Goal: Task Accomplishment & Management: Use online tool/utility

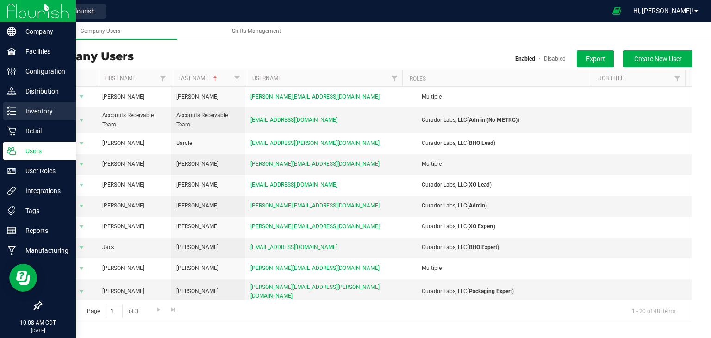
click at [44, 110] on p "Inventory" at bounding box center [44, 111] width 56 height 11
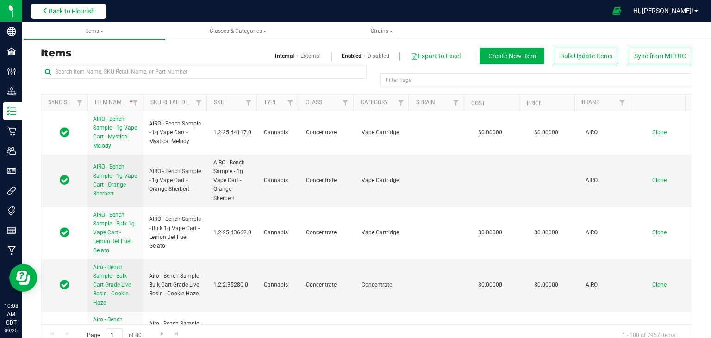
click at [57, 10] on span "Back to Flourish" at bounding box center [72, 10] width 46 height 7
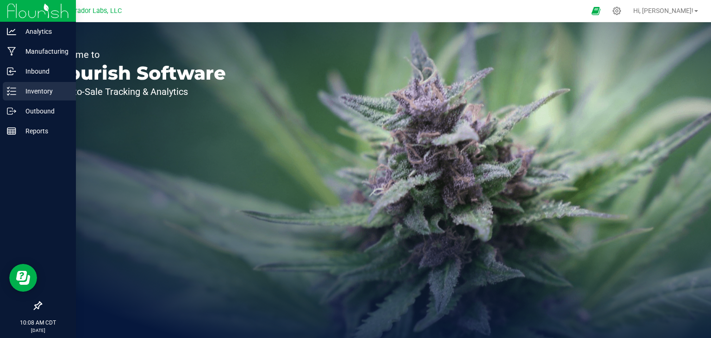
click at [39, 88] on p "Inventory" at bounding box center [44, 91] width 56 height 11
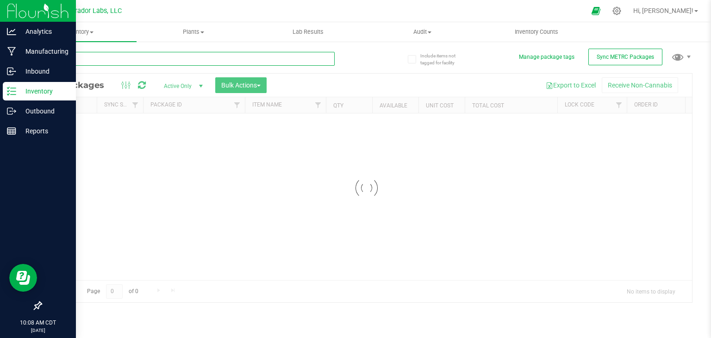
click at [112, 56] on input "text" at bounding box center [188, 59] width 294 height 14
type input "P"
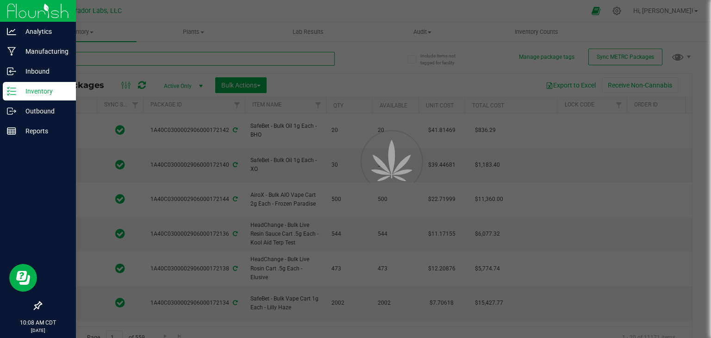
type input "[DATE]"
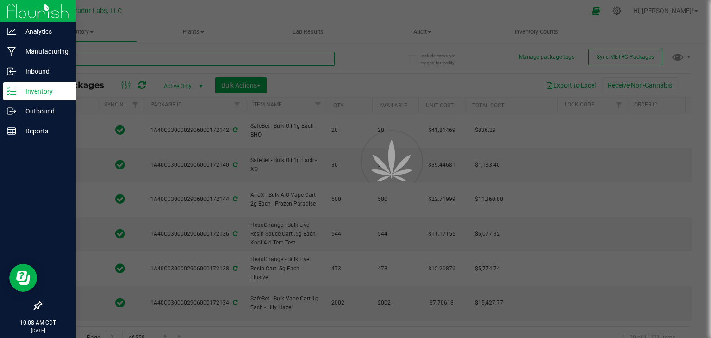
type input "[DATE]"
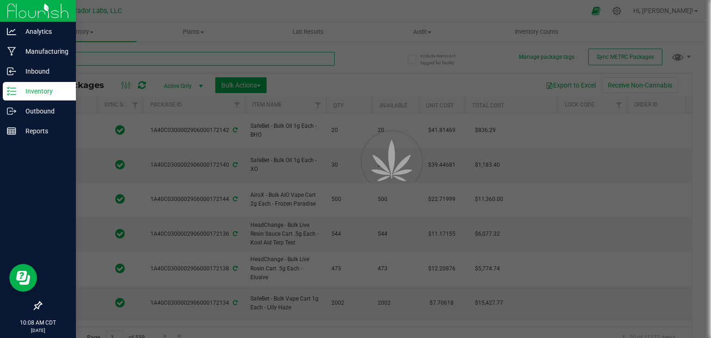
type input "[DATE]"
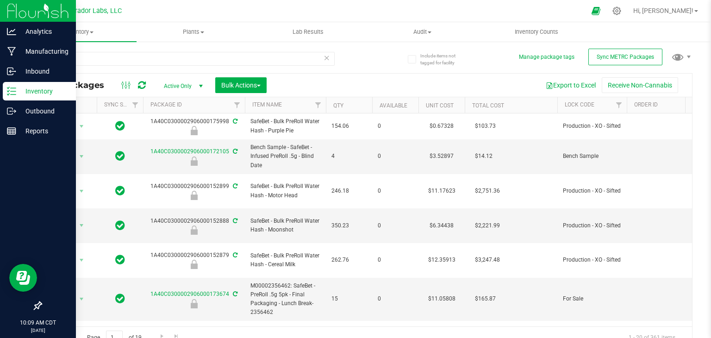
click at [362, 107] on th "Qty" at bounding box center [349, 105] width 46 height 16
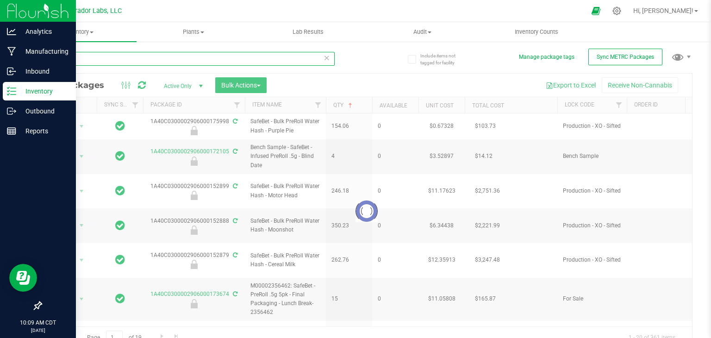
click at [86, 58] on input "PreRoll" at bounding box center [188, 59] width 294 height 14
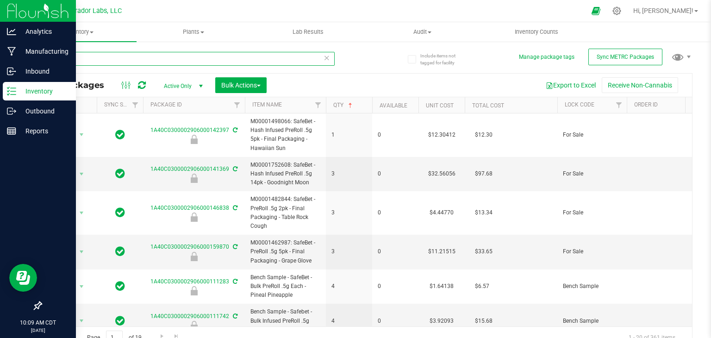
click at [86, 58] on input "PreRoll" at bounding box center [188, 59] width 294 height 14
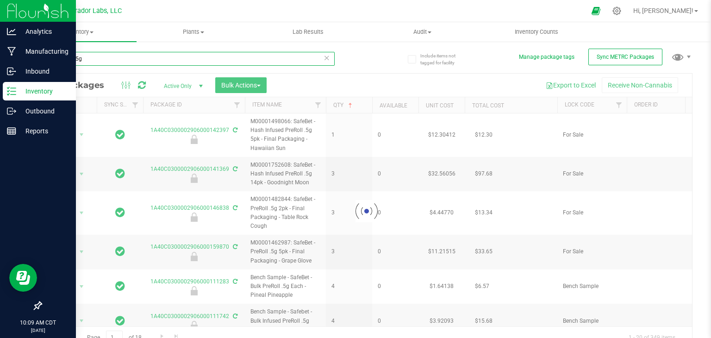
type input "PreRoll .5g"
click at [359, 108] on div at bounding box center [366, 211] width 651 height 275
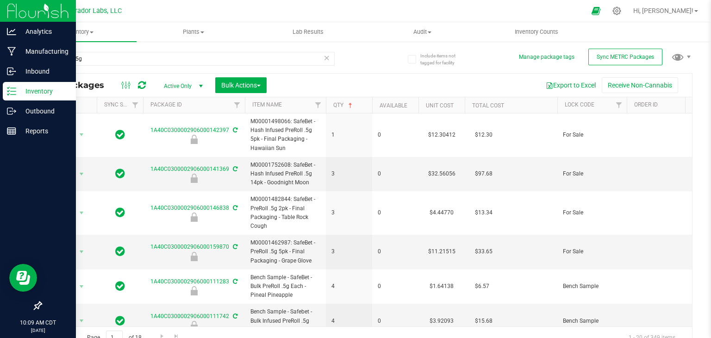
click at [359, 108] on th "Qty" at bounding box center [349, 105] width 46 height 16
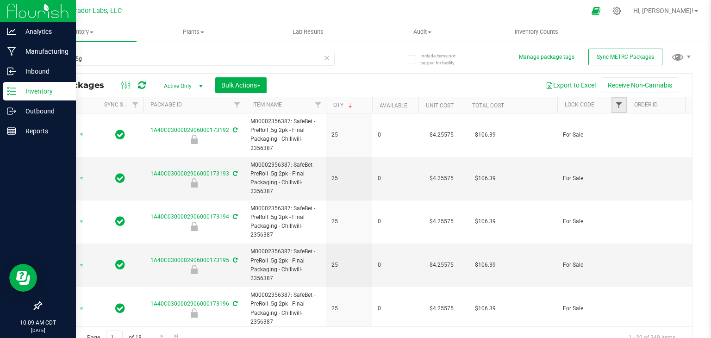
click at [619, 104] on span "Filter" at bounding box center [618, 104] width 7 height 7
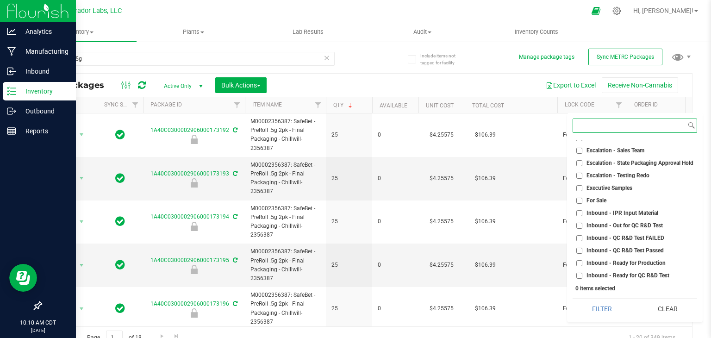
scroll to position [118, 0]
click at [580, 201] on input "For Sale" at bounding box center [579, 202] width 6 height 6
checkbox input "true"
click at [601, 309] on button "Filter" at bounding box center [601, 308] width 59 height 20
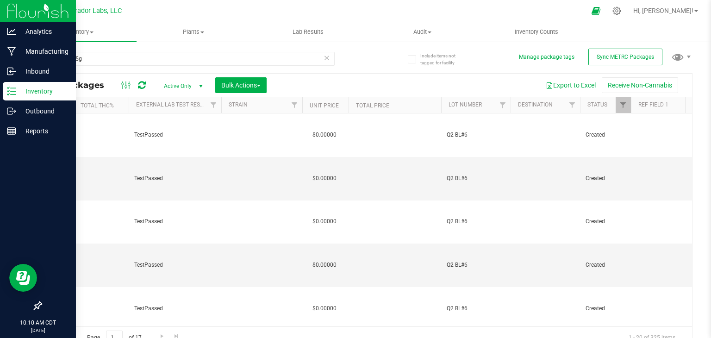
scroll to position [0, 712]
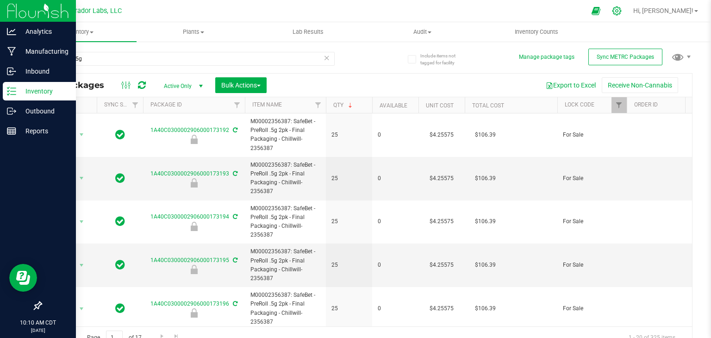
click at [622, 11] on icon at bounding box center [617, 11] width 10 height 10
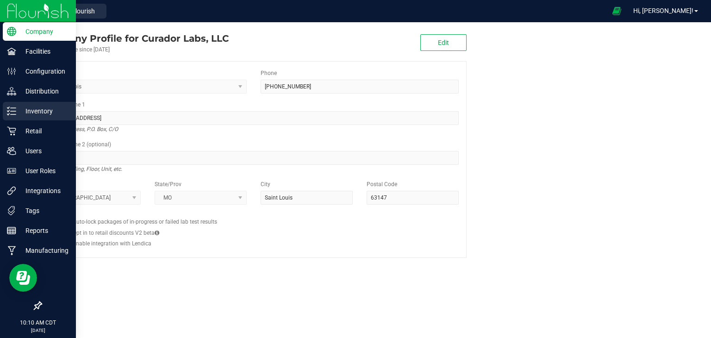
click at [37, 112] on p "Inventory" at bounding box center [44, 111] width 56 height 11
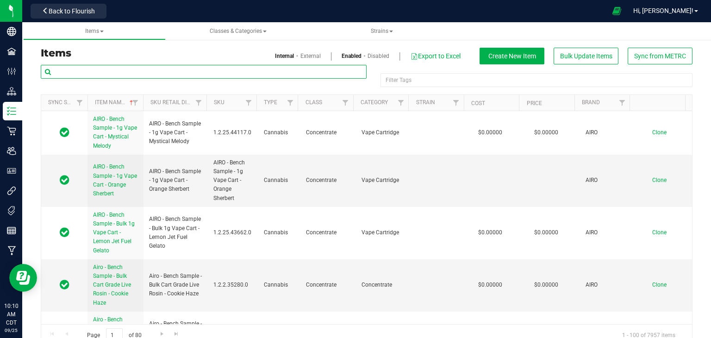
click at [211, 69] on input "text" at bounding box center [204, 72] width 326 height 14
paste input "P"
click at [211, 69] on input "text" at bounding box center [204, 72] width 326 height 14
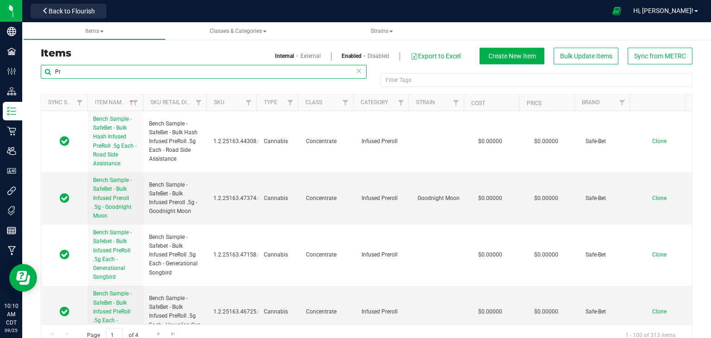
type input "P"
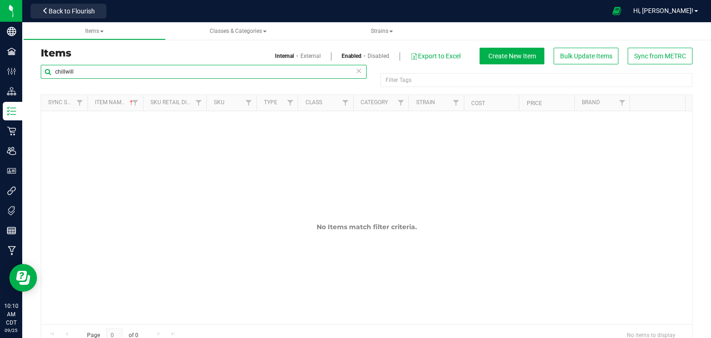
click at [211, 69] on input "chillwill" at bounding box center [204, 72] width 326 height 14
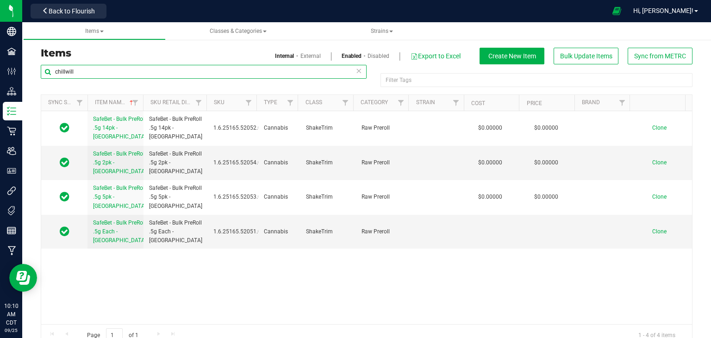
type input "chillwill"
click at [300, 56] on link "External" at bounding box center [310, 56] width 20 height 8
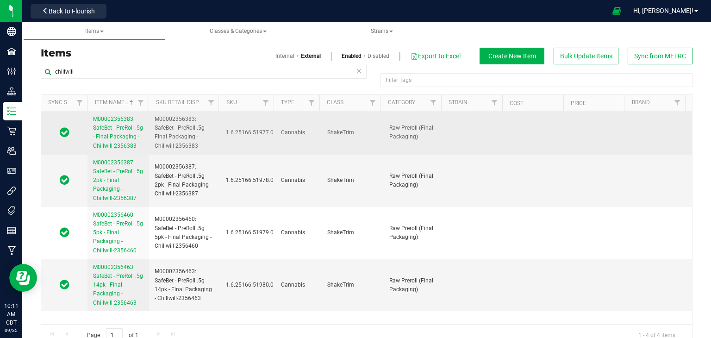
click at [300, 149] on td "Cannabis" at bounding box center [298, 133] width 46 height 44
click at [108, 130] on span "M00002356383: SafeBet - PreRoll .5g - Final Packaging - Chillwill-2356383" at bounding box center [118, 132] width 50 height 33
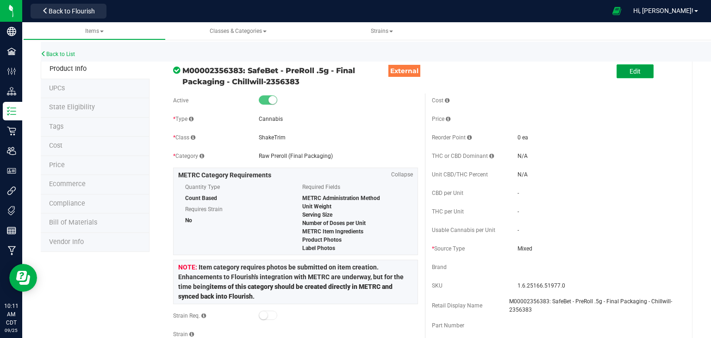
click at [629, 73] on span "Edit" at bounding box center [634, 71] width 11 height 7
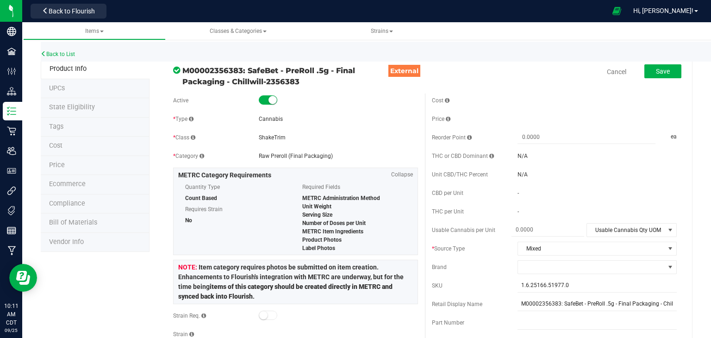
click at [298, 79] on span "M00002356383: SafeBet - PreRoll .5g - Final Packaging - Chillwill-2356383" at bounding box center [286, 76] width 208 height 22
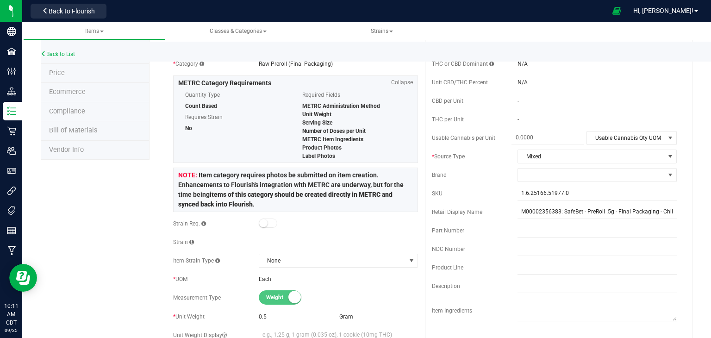
scroll to position [92, 0]
click at [538, 173] on span at bounding box center [591, 174] width 147 height 13
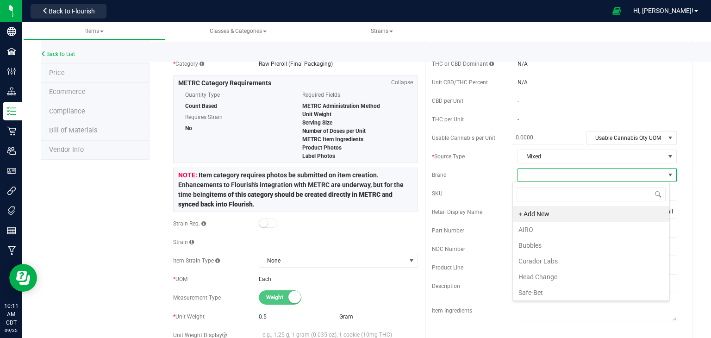
scroll to position [13, 157]
type input "safe"
click at [530, 230] on li "Safe-Bet" at bounding box center [591, 230] width 156 height 16
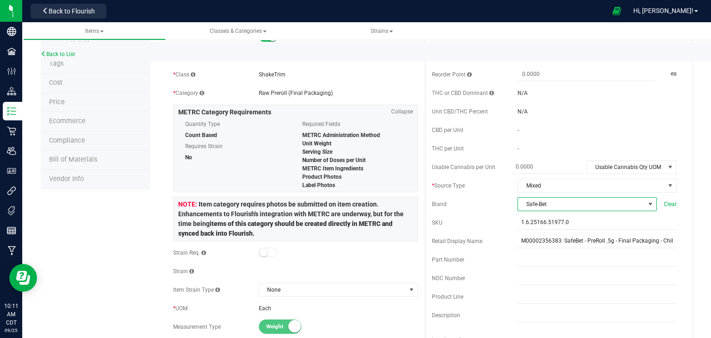
scroll to position [0, 0]
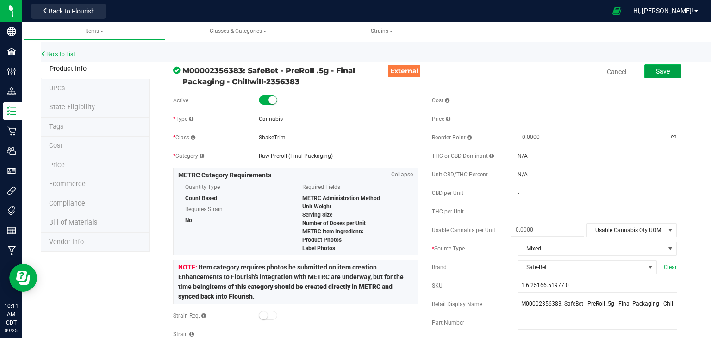
click at [659, 73] on span "Save" at bounding box center [663, 71] width 14 height 7
click at [56, 54] on link "Back to List" at bounding box center [58, 54] width 34 height 6
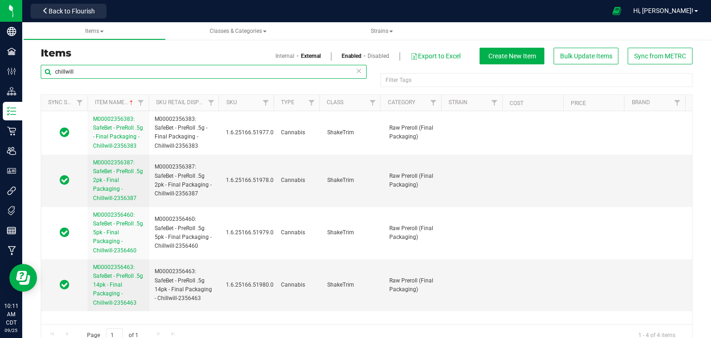
click at [87, 70] on input "chillwill" at bounding box center [204, 72] width 326 height 14
click at [356, 69] on icon at bounding box center [358, 70] width 6 height 11
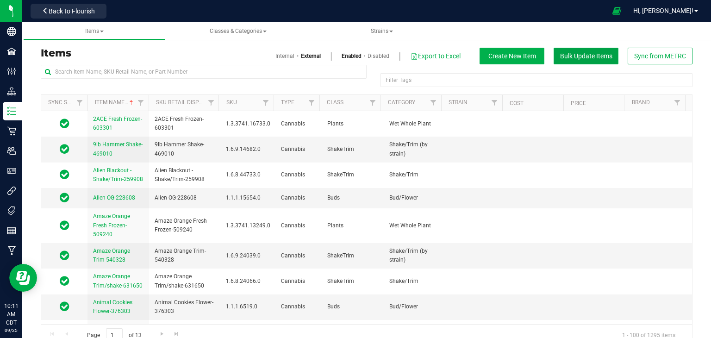
click at [592, 58] on span "Bulk Update Items" at bounding box center [586, 55] width 52 height 7
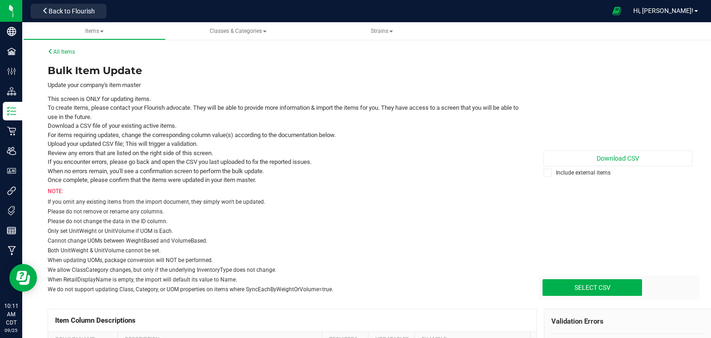
click at [545, 173] on icon at bounding box center [548, 173] width 6 height 0
click at [0, 0] on input "Include external items" at bounding box center [0, 0] width 0 height 0
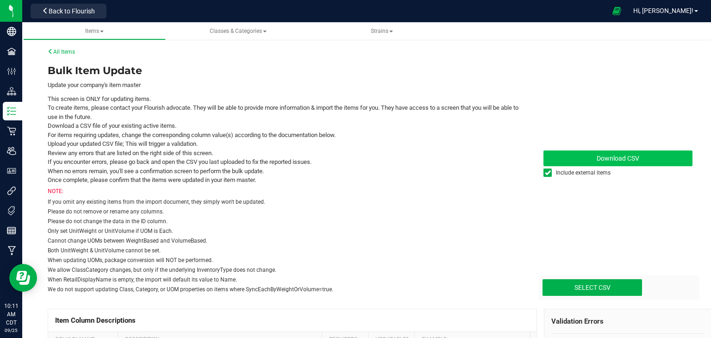
click at [578, 159] on link "Download CSV" at bounding box center [617, 158] width 149 height 16
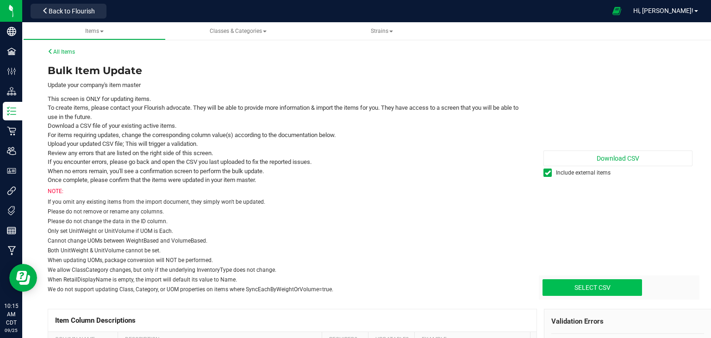
type input "C:\fakepath\Flourish Bulk Update PreRolls White Label.csv"
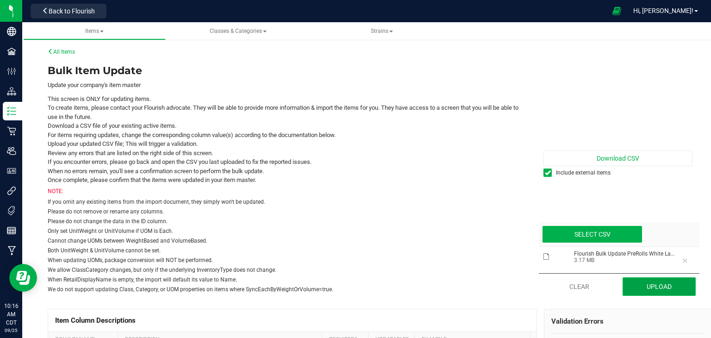
click at [650, 290] on button "Upload" at bounding box center [659, 286] width 74 height 19
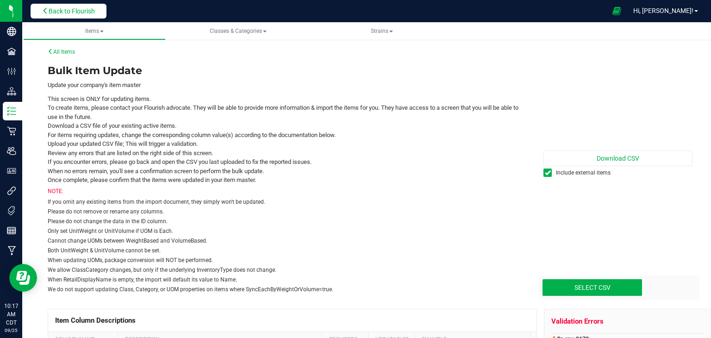
click at [66, 13] on span "Back to Flourish" at bounding box center [72, 10] width 46 height 7
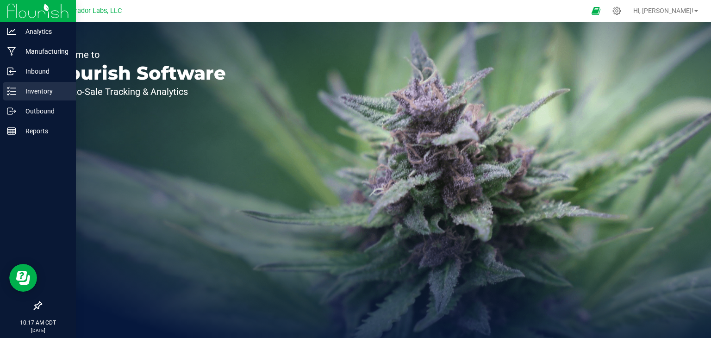
click at [42, 91] on p "Inventory" at bounding box center [44, 91] width 56 height 11
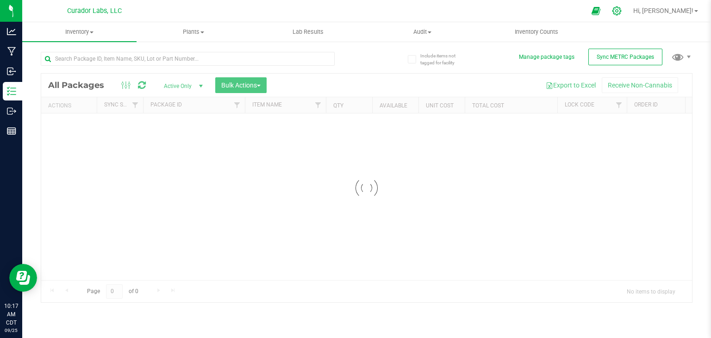
click at [622, 12] on icon at bounding box center [617, 11] width 10 height 10
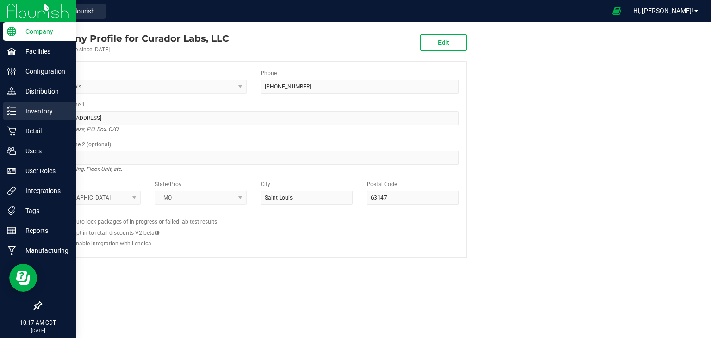
click at [38, 110] on p "Inventory" at bounding box center [44, 111] width 56 height 11
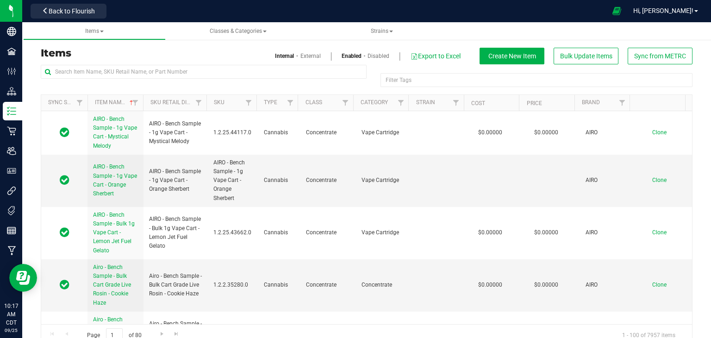
click at [307, 56] on link "External" at bounding box center [310, 56] width 20 height 8
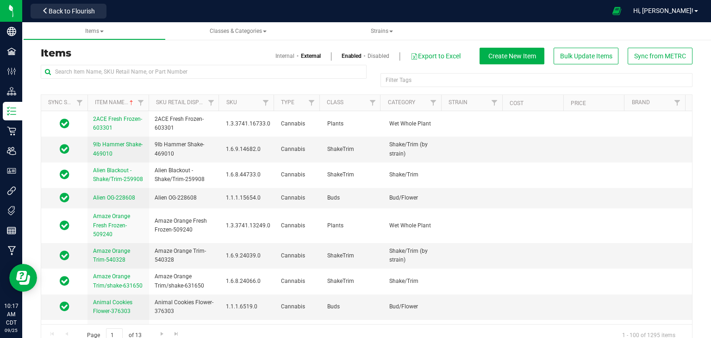
click at [299, 213] on td "Cannabis" at bounding box center [298, 225] width 46 height 35
click at [429, 102] on span "Filter" at bounding box center [432, 102] width 7 height 7
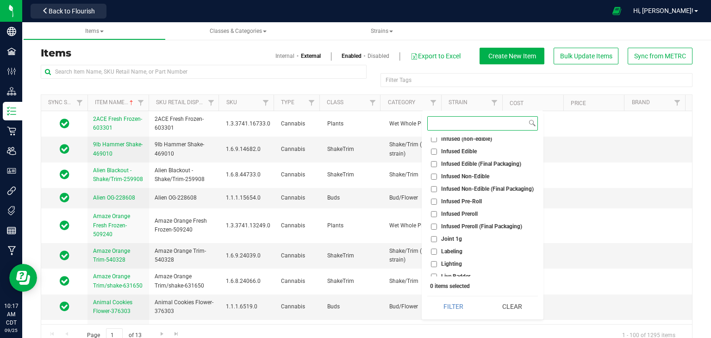
scroll to position [342, 0]
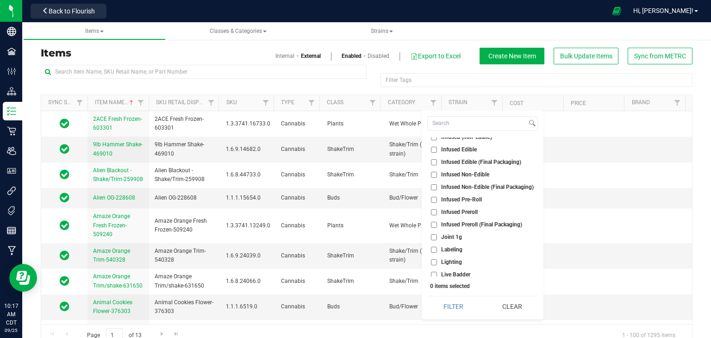
click at [433, 225] on input "Infused Preroll (Final Packaging)" at bounding box center [434, 225] width 6 height 6
click at [434, 223] on input "Infused Preroll (Final Packaging)" at bounding box center [434, 225] width 6 height 6
checkbox input "true"
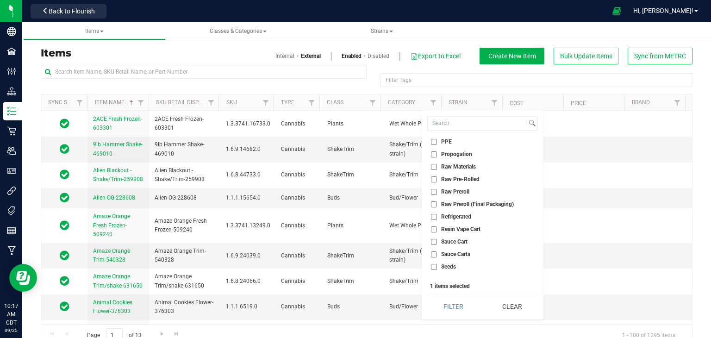
scroll to position [577, 0]
click at [434, 200] on input "Raw Preroll (Final Packaging)" at bounding box center [434, 202] width 6 height 6
checkbox input "true"
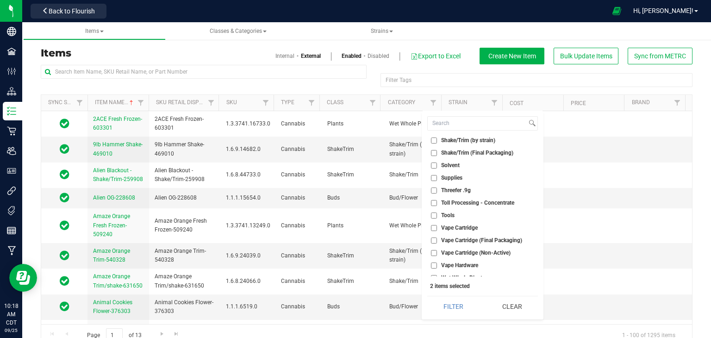
scroll to position [758, 0]
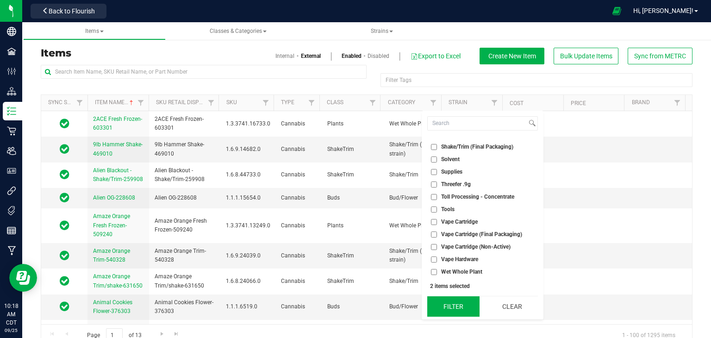
click at [465, 309] on button "Filter" at bounding box center [453, 306] width 52 height 20
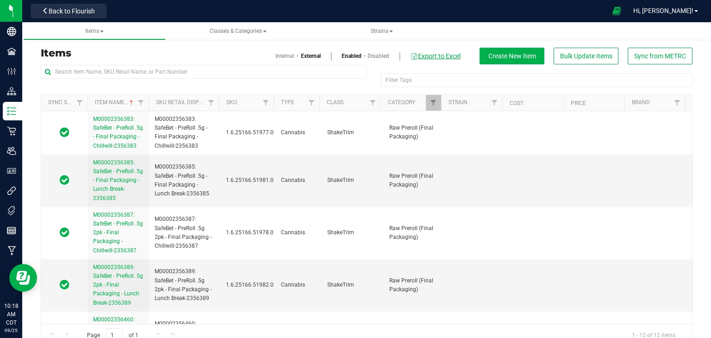
click at [424, 54] on button "Export to Excel" at bounding box center [435, 56] width 51 height 16
click at [696, 12] on span at bounding box center [696, 11] width 4 height 2
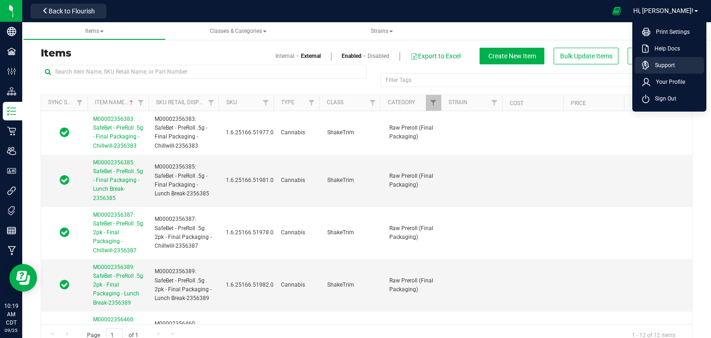
click at [667, 62] on span "Support" at bounding box center [661, 65] width 25 height 9
